Goal: Task Accomplishment & Management: Complete application form

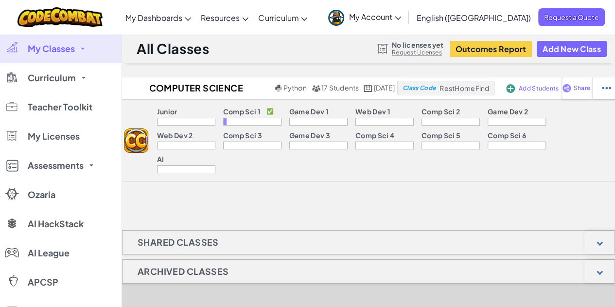
click at [422, 120] on div at bounding box center [451, 122] width 58 height 8
click at [422, 110] on p "Comp Sci 2" at bounding box center [441, 111] width 38 height 8
click at [422, 121] on div at bounding box center [451, 122] width 58 height 8
click at [554, 56] on button "Add New Class" at bounding box center [572, 49] width 70 height 16
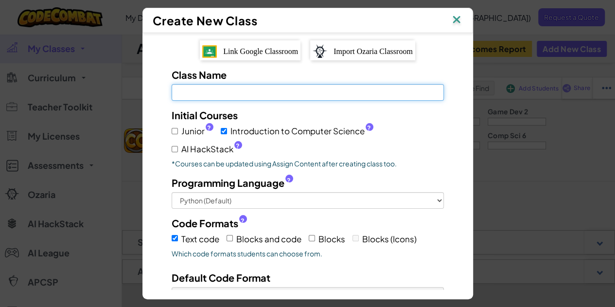
click at [210, 96] on input "Class Name Field is required" at bounding box center [308, 92] width 272 height 17
type input "C"
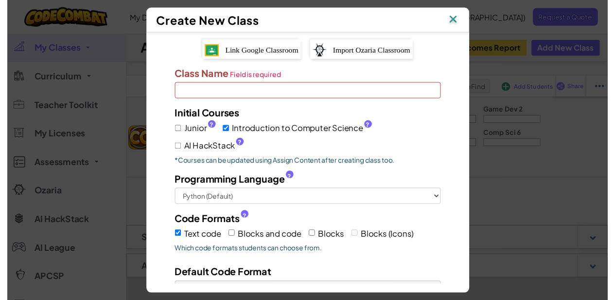
scroll to position [82, 0]
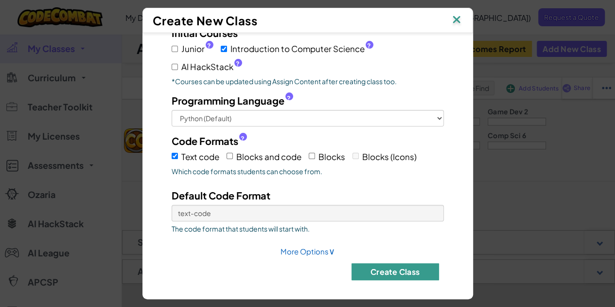
click at [400, 273] on button "Create Class" at bounding box center [396, 271] width 88 height 17
click at [394, 268] on button "Create Class" at bounding box center [396, 271] width 88 height 17
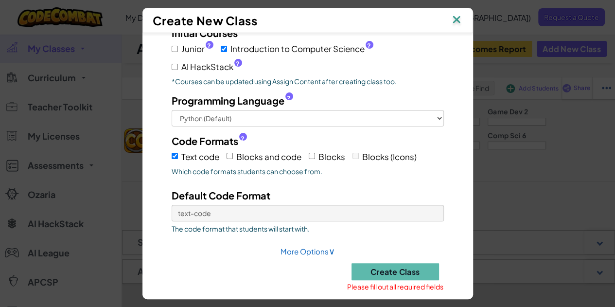
click at [452, 13] on div "Create New Class" at bounding box center [308, 20] width 310 height 15
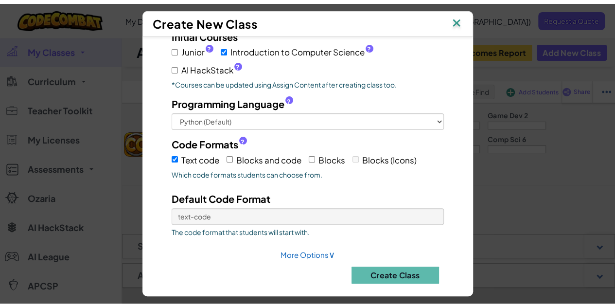
scroll to position [0, 0]
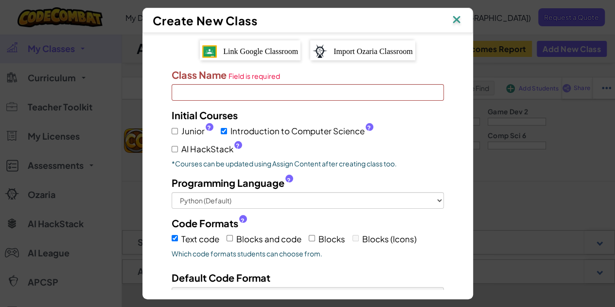
click at [248, 90] on input "Class Name Field is required" at bounding box center [308, 92] width 272 height 17
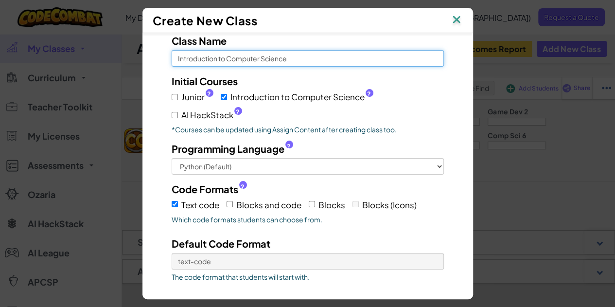
scroll to position [92, 0]
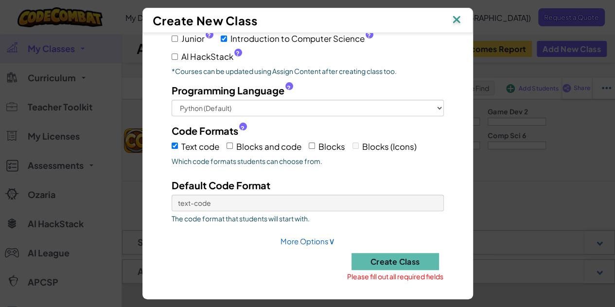
type input "Introduction to Computer Science"
click at [236, 147] on span "Blocks and code" at bounding box center [268, 146] width 65 height 11
click at [233, 147] on input "Blocks and code" at bounding box center [230, 146] width 6 height 6
checkbox input "true"
click at [310, 147] on label "Blocks" at bounding box center [327, 146] width 36 height 15
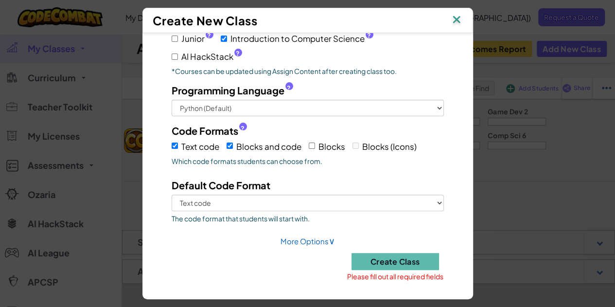
click at [310, 147] on input "Blocks" at bounding box center [312, 146] width 6 height 6
click at [309, 144] on input "Blocks" at bounding box center [312, 146] width 6 height 6
checkbox input "false"
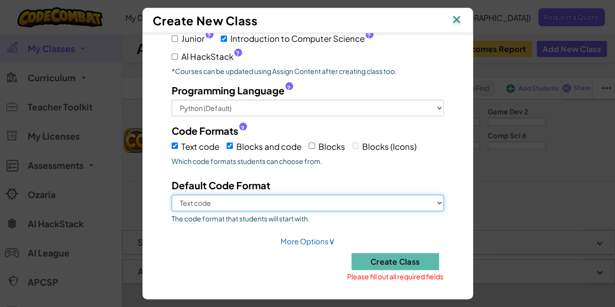
click at [299, 196] on select "Text code Blocks and code" at bounding box center [308, 203] width 272 height 17
select select "blocks-and-code"
click at [172, 195] on select "Text code Blocks and code" at bounding box center [308, 203] width 272 height 17
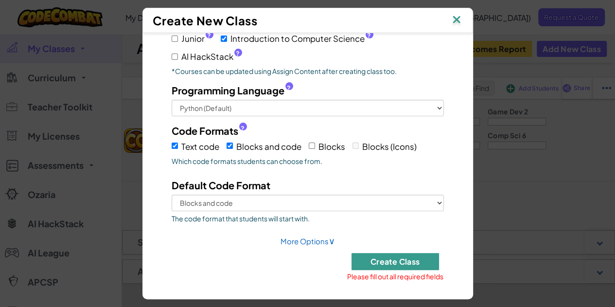
click at [391, 262] on button "Create Class" at bounding box center [396, 261] width 88 height 17
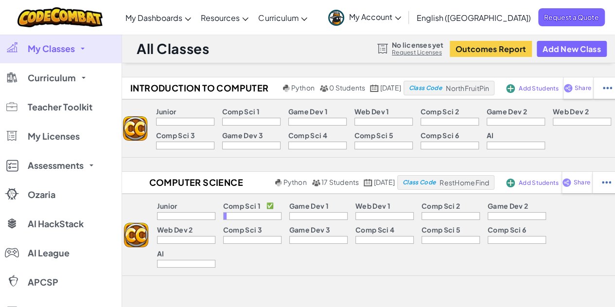
click at [392, 197] on div "Junior Comp Sci 1 ✅ Game Dev 1 Web Dev 1 Comp Sci 2 Game Dev 2 Web Dev 2 Comp S…" at bounding box center [384, 234] width 473 height 81
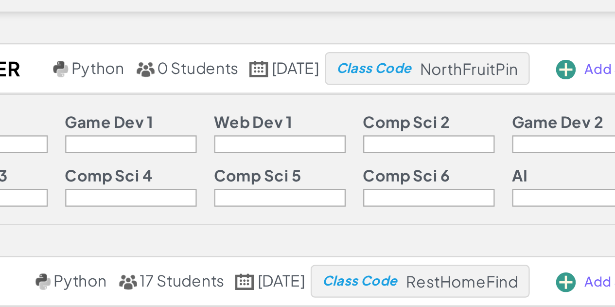
click at [445, 108] on div "Comp Sci 2" at bounding box center [450, 112] width 58 height 10
click at [447, 105] on div "Junior Comp Sci 1 Game Dev 1 Web Dev 1 Comp Sci 2 Game Dev 2 Web Dev 2 Comp Sci…" at bounding box center [384, 128] width 475 height 57
